Goal: Task Accomplishment & Management: Manage account settings

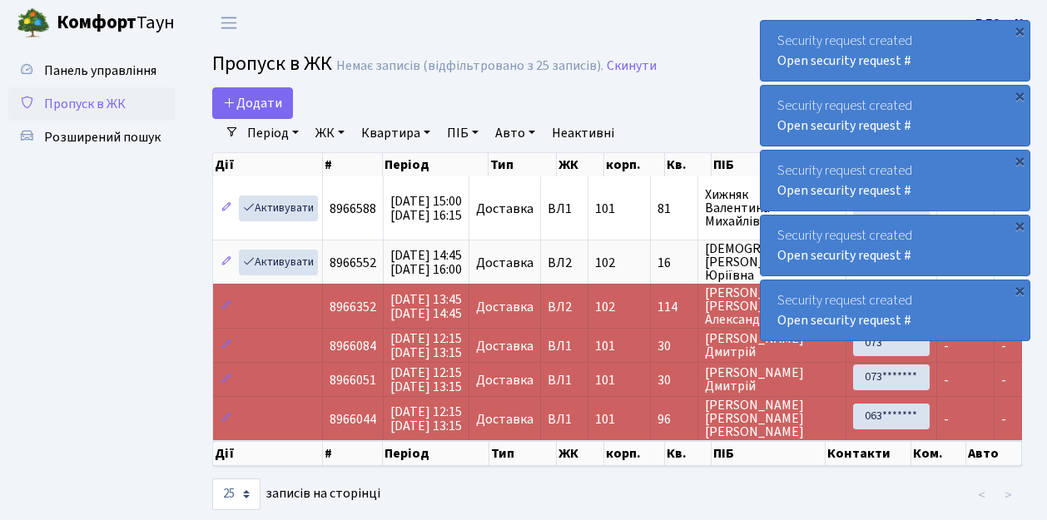
select select "25"
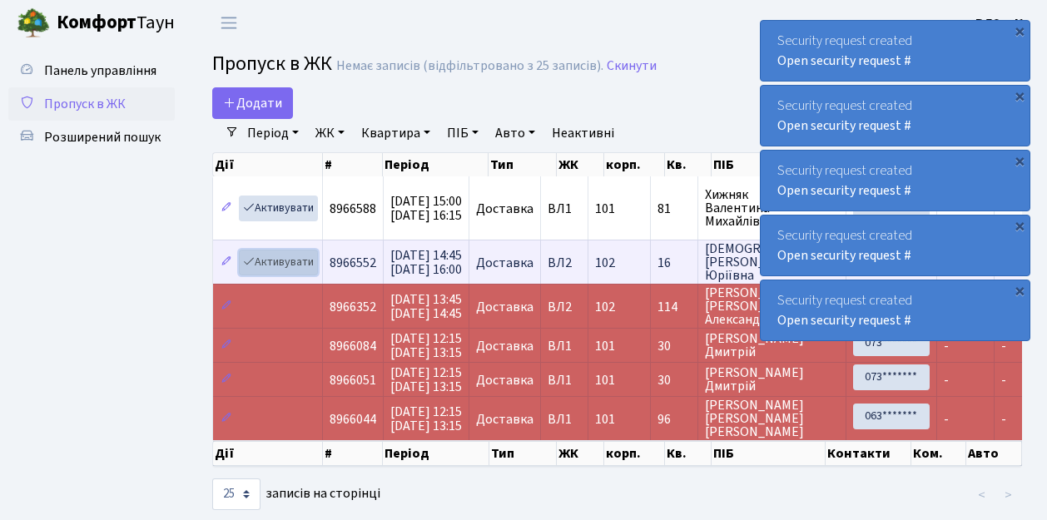
click at [280, 263] on link "Активувати" at bounding box center [278, 263] width 79 height 26
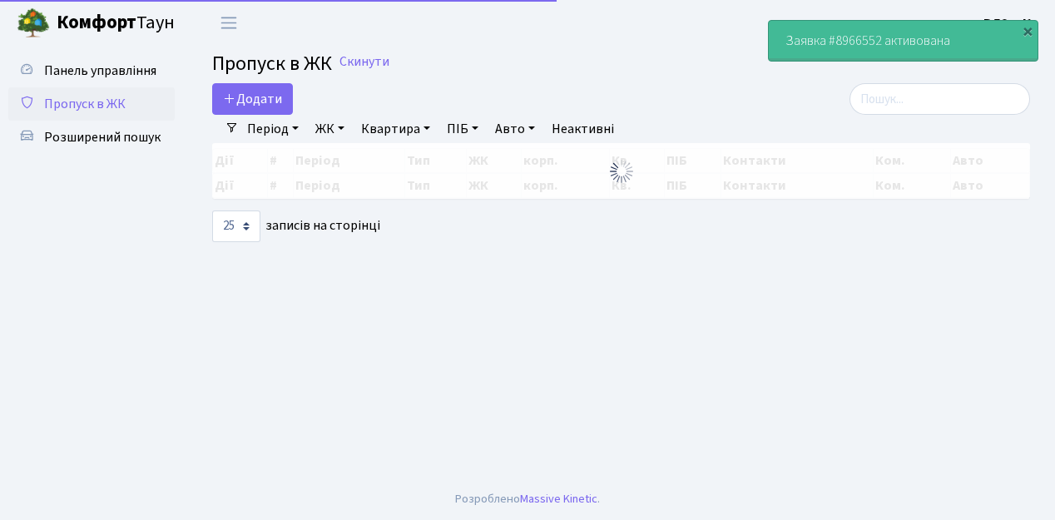
select select "25"
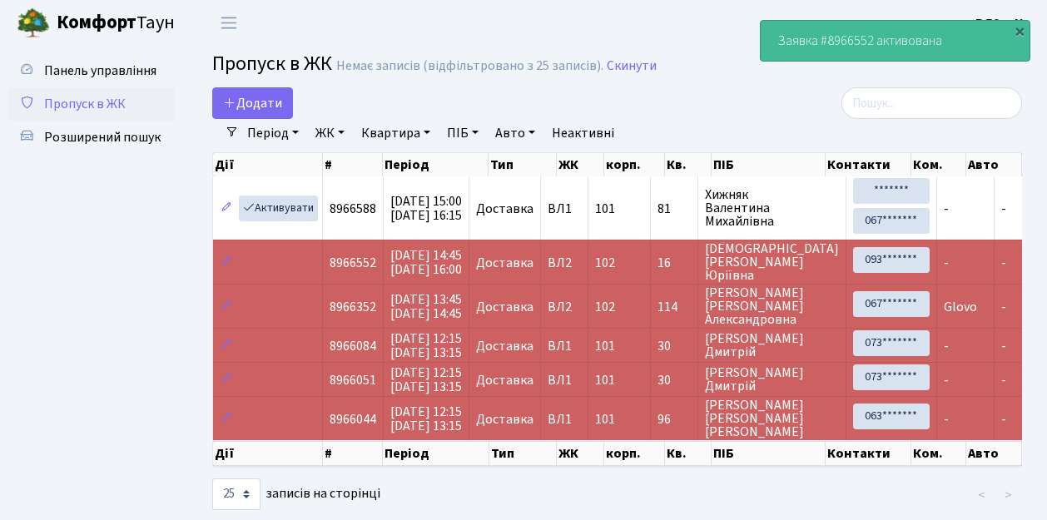
click at [97, 104] on span "Пропуск в ЖК" at bounding box center [85, 104] width 82 height 18
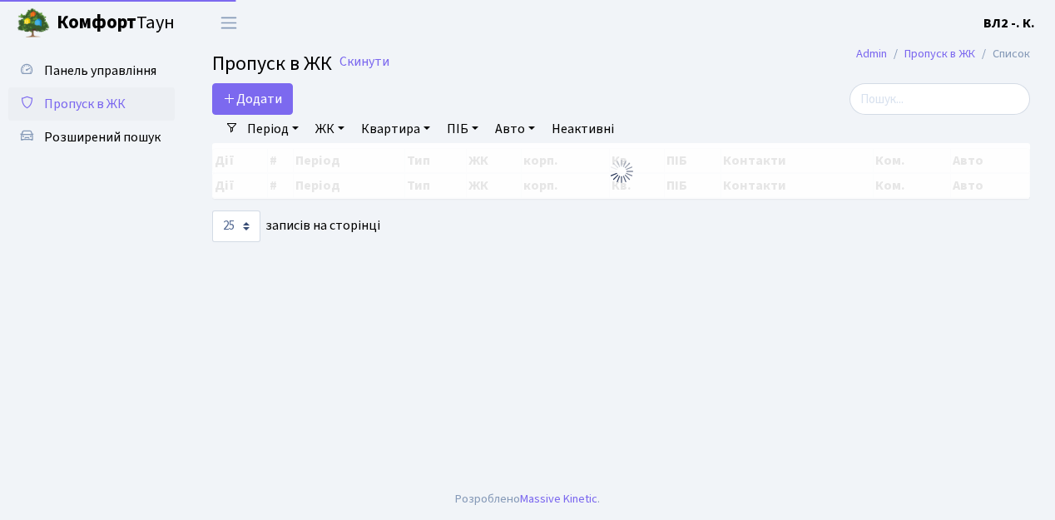
select select "25"
